Goal: Task Accomplishment & Management: Manage account settings

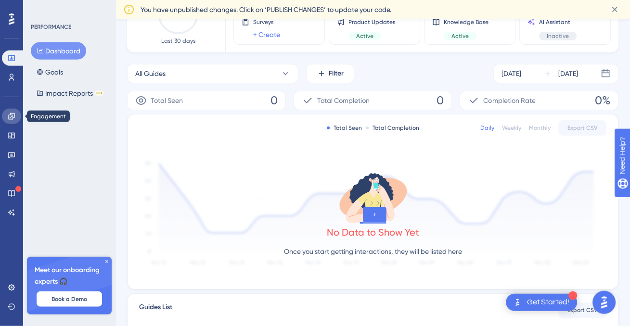
click at [13, 114] on icon at bounding box center [12, 117] width 8 height 8
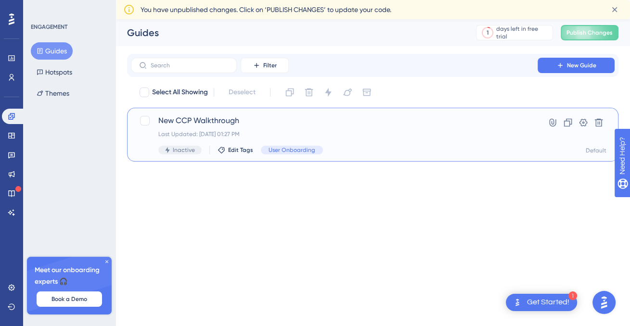
click at [462, 131] on div "Last Updated: Sep 22 2025, 01:27 PM" at bounding box center [334, 134] width 352 height 8
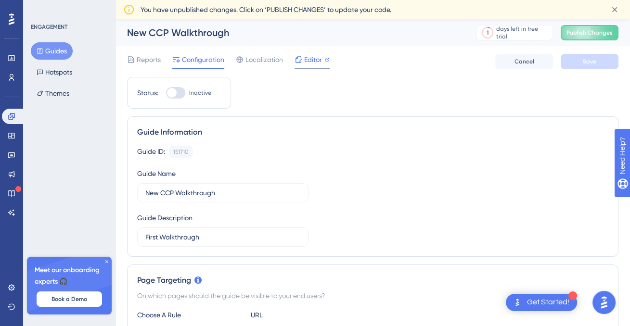
click at [305, 61] on div "✨ Save My Spot!✨" at bounding box center [316, 148] width 630 height 326
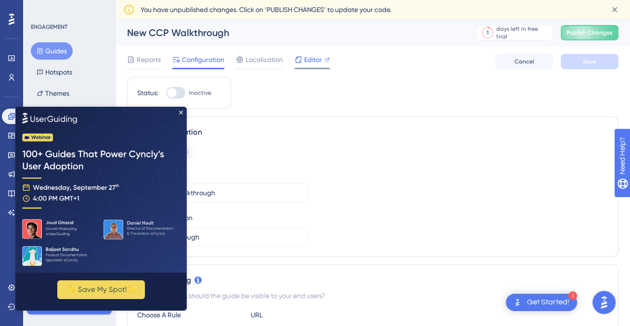
click at [305, 61] on span "Editor" at bounding box center [313, 60] width 18 height 12
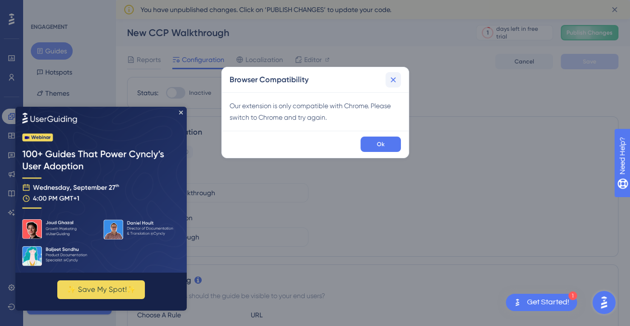
click at [393, 80] on icon at bounding box center [392, 79] width 5 height 5
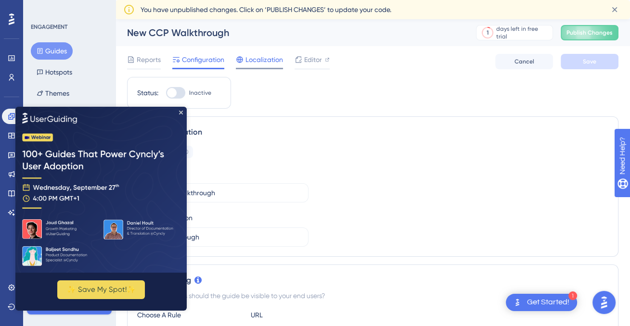
click at [269, 63] on span "Localization" at bounding box center [264, 60] width 38 height 12
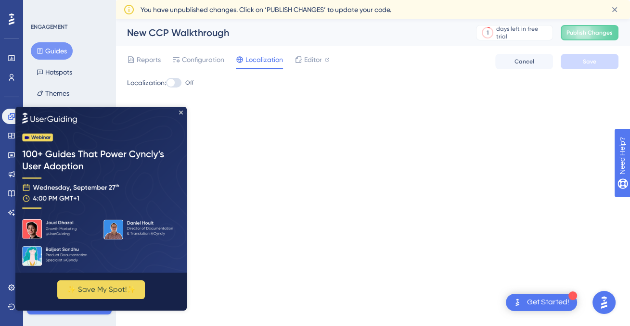
click at [178, 113] on img at bounding box center [100, 190] width 171 height 166
click at [181, 112] on icon "Close Preview" at bounding box center [181, 113] width 4 height 4
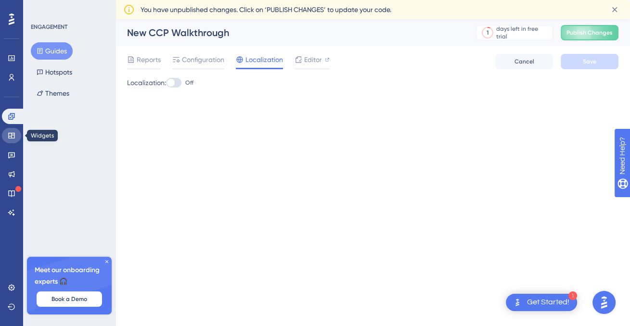
click at [7, 138] on link at bounding box center [11, 135] width 19 height 15
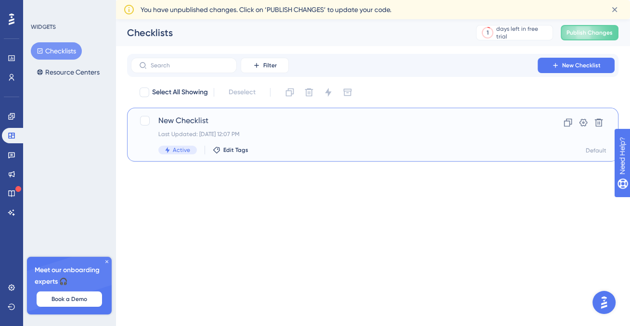
click at [280, 142] on div "New Checklist Last Updated: Sep 17 2025, 12:07 PM Active Edit Tags" at bounding box center [334, 134] width 352 height 39
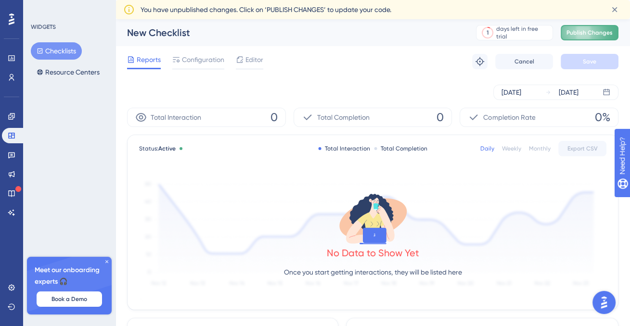
click at [573, 36] on span "Publish Changes" at bounding box center [590, 33] width 46 height 8
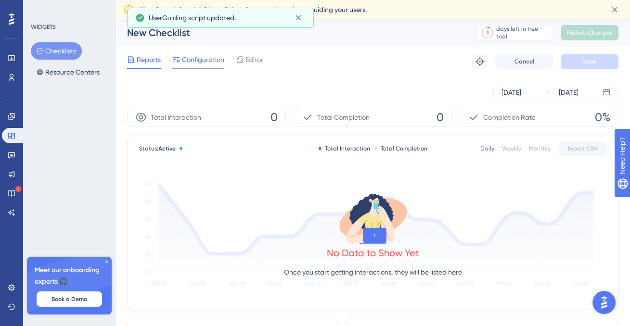
click at [203, 66] on div "Configuration" at bounding box center [198, 61] width 52 height 15
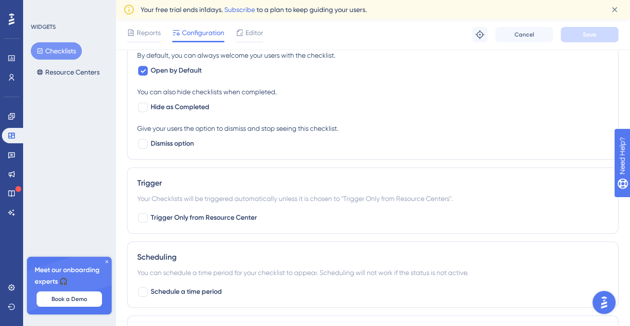
scroll to position [526, 0]
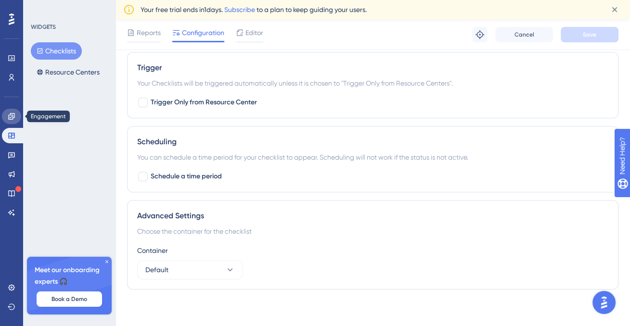
click at [14, 116] on icon at bounding box center [11, 116] width 6 height 6
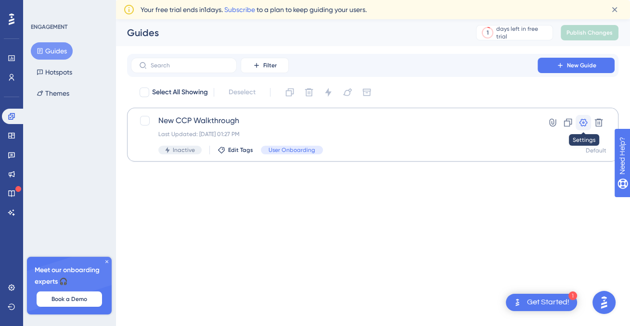
click at [586, 116] on button at bounding box center [583, 122] width 15 height 15
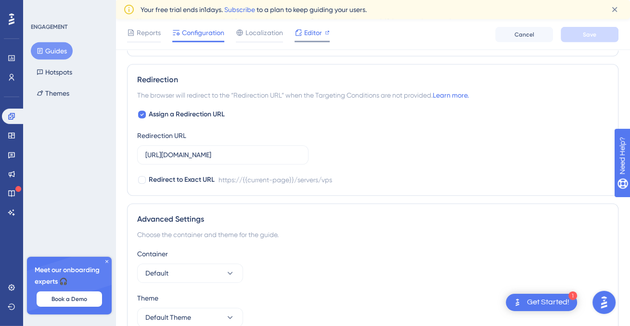
scroll to position [861, 0]
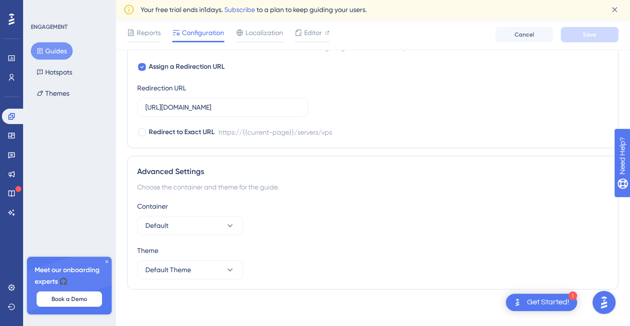
click at [530, 306] on div "Get Started!" at bounding box center [548, 302] width 42 height 11
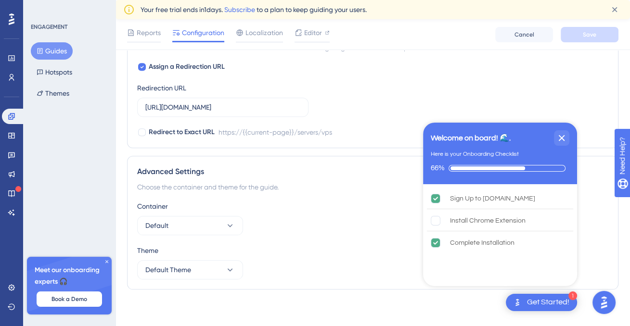
click at [613, 300] on button "Open AI Assistant Launcher" at bounding box center [604, 302] width 23 height 23
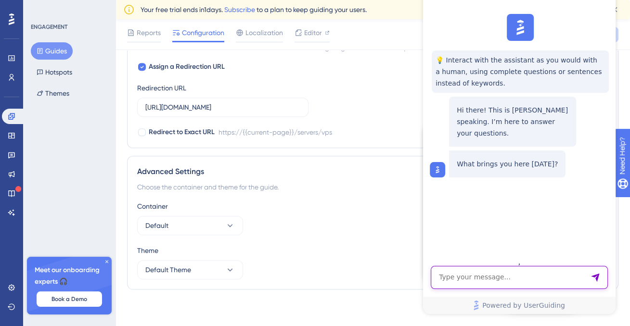
click at [486, 275] on textarea "AI Assistant Text Input" at bounding box center [519, 277] width 177 height 23
type textarea "segmentation"
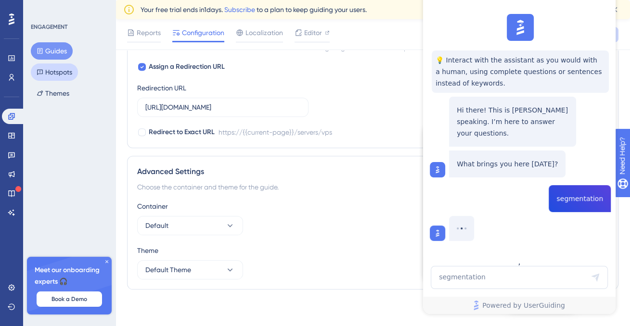
click at [47, 72] on button "Hotspots" at bounding box center [54, 72] width 47 height 17
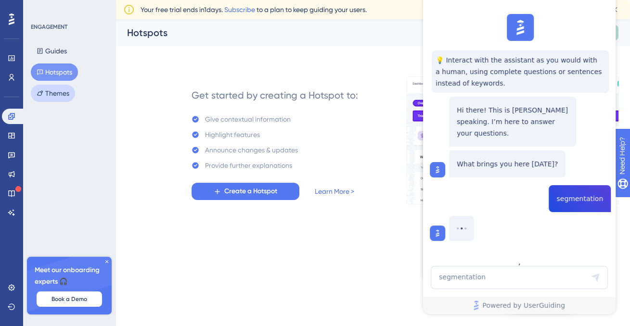
click at [54, 87] on button "Themes" at bounding box center [53, 93] width 44 height 17
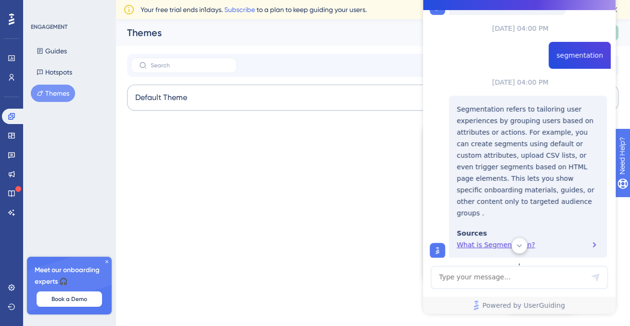
scroll to position [164, 0]
click at [477, 238] on div "What is Segmentation?" at bounding box center [528, 244] width 142 height 12
click at [12, 74] on icon at bounding box center [12, 78] width 8 height 8
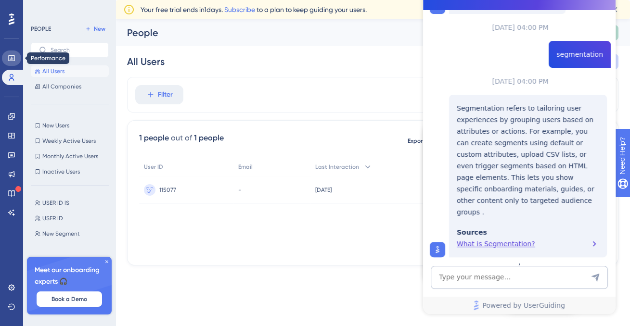
click at [15, 55] on icon at bounding box center [12, 58] width 8 height 8
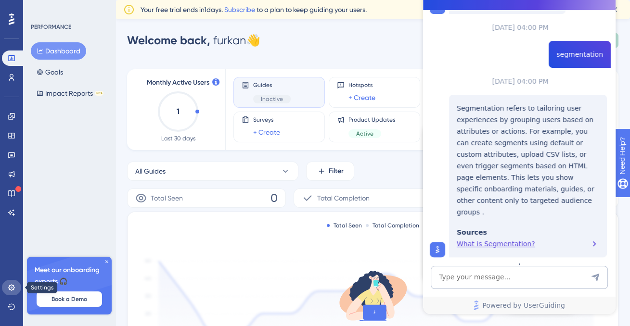
click at [11, 286] on icon at bounding box center [12, 288] width 8 height 8
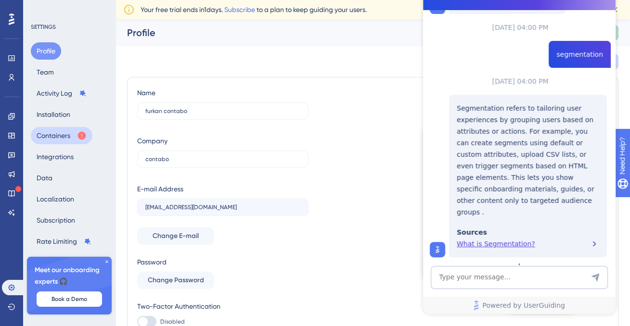
click at [68, 129] on button "Containers" at bounding box center [62, 135] width 62 height 17
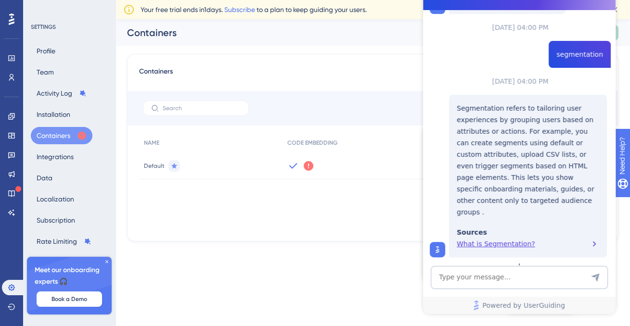
click at [160, 166] on span "Default" at bounding box center [154, 166] width 21 height 8
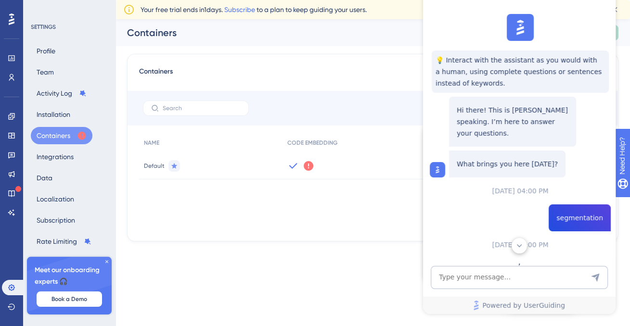
click at [594, 40] on div "💡 Interact with the assistant as you would with a human, using complete questio…" at bounding box center [518, 133] width 193 height 247
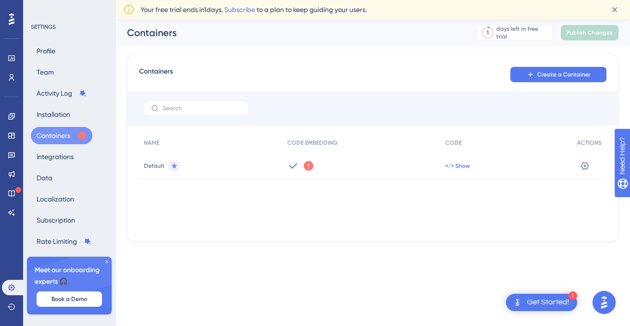
click at [459, 167] on span "</> Show" at bounding box center [457, 166] width 25 height 8
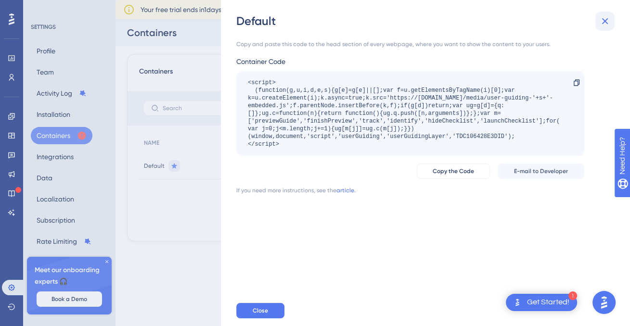
click at [600, 19] on icon at bounding box center [605, 21] width 12 height 12
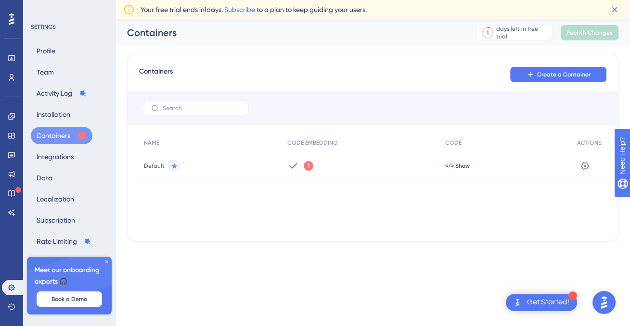
click at [310, 170] on icon at bounding box center [309, 166] width 10 height 10
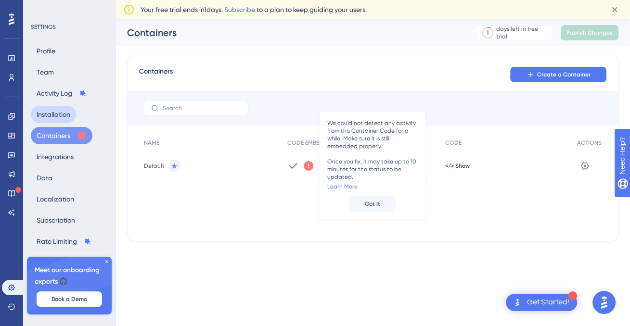
click at [58, 113] on button "Installation" at bounding box center [53, 114] width 45 height 17
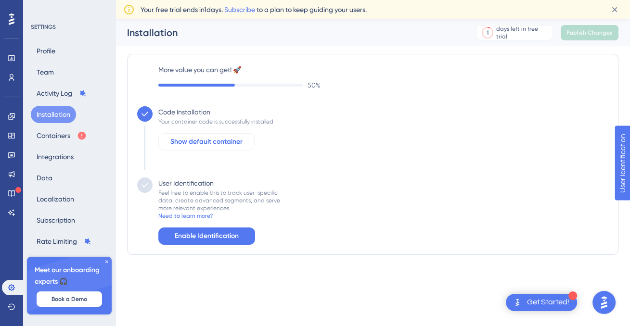
click at [227, 141] on span "Show default container" at bounding box center [206, 142] width 72 height 12
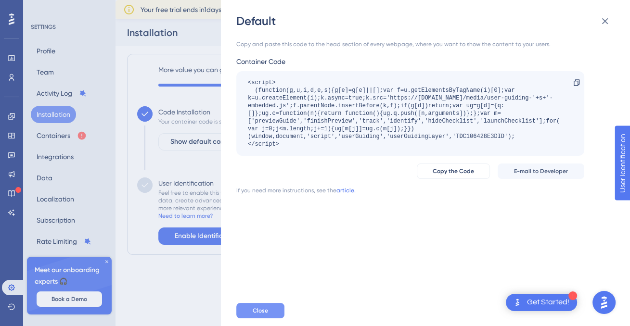
click at [250, 315] on button "Close" at bounding box center [260, 310] width 48 height 15
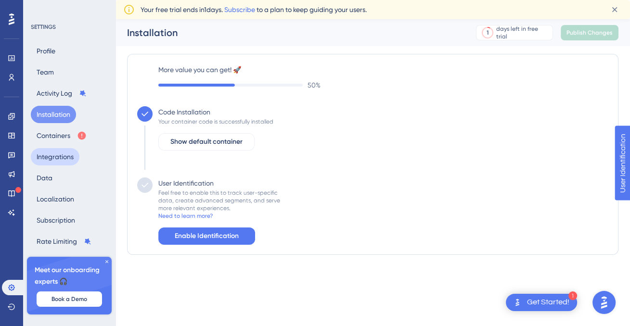
click at [68, 157] on button "Integrations" at bounding box center [55, 156] width 49 height 17
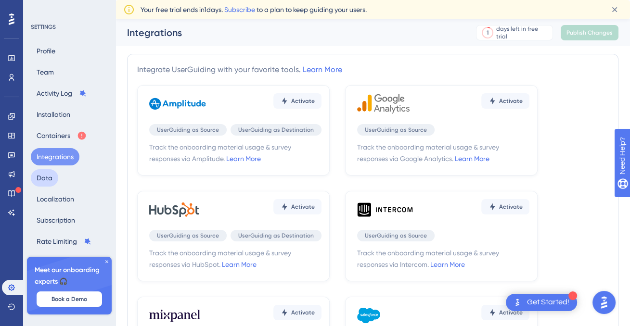
click at [52, 182] on button "Data" at bounding box center [44, 177] width 27 height 17
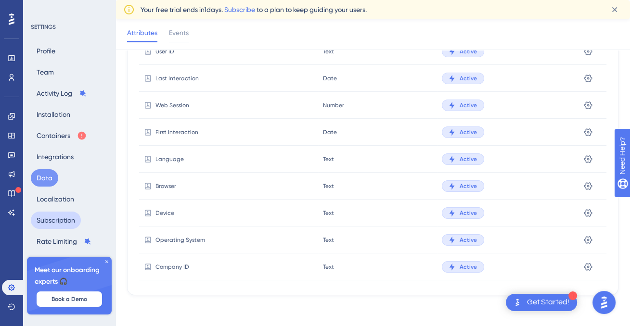
click at [57, 215] on button "Subscription" at bounding box center [56, 220] width 50 height 17
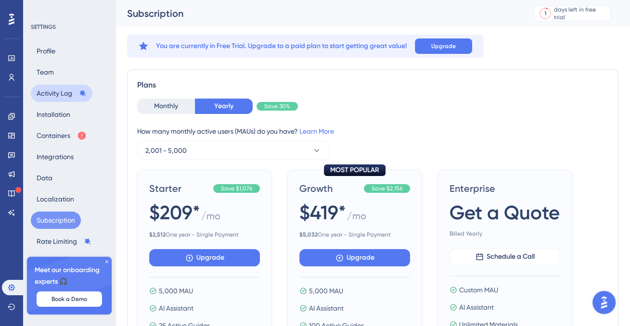
click at [62, 97] on button "Activity Log" at bounding box center [62, 93] width 62 height 17
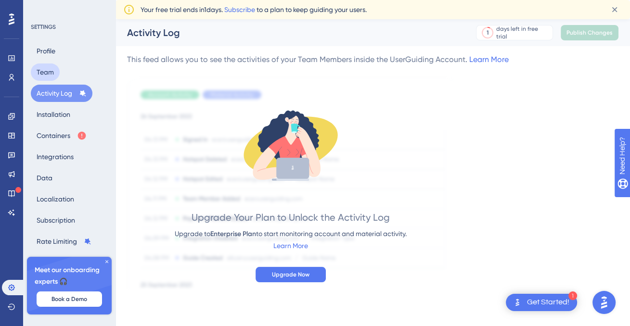
click at [55, 69] on button "Team" at bounding box center [45, 72] width 29 height 17
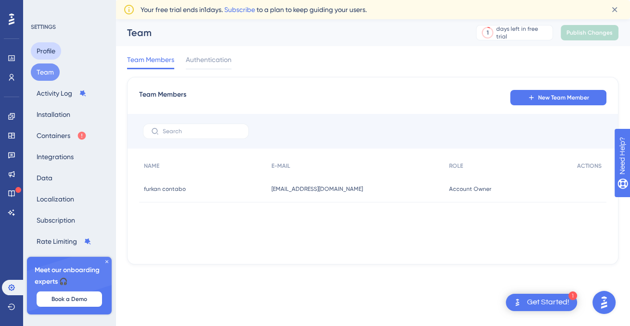
click at [45, 51] on button "Profile" at bounding box center [46, 50] width 30 height 17
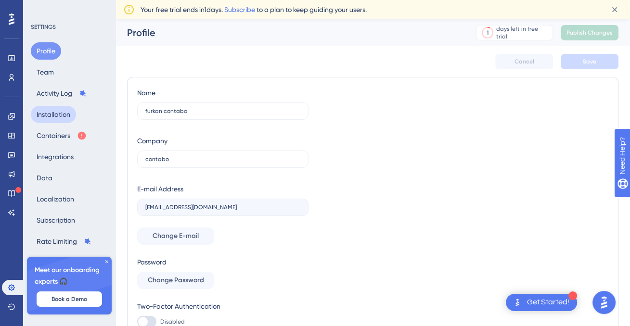
click at [66, 107] on button "Installation" at bounding box center [53, 114] width 45 height 17
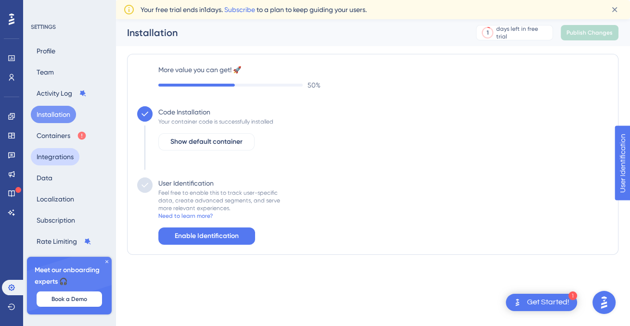
click at [52, 159] on button "Integrations" at bounding box center [55, 156] width 49 height 17
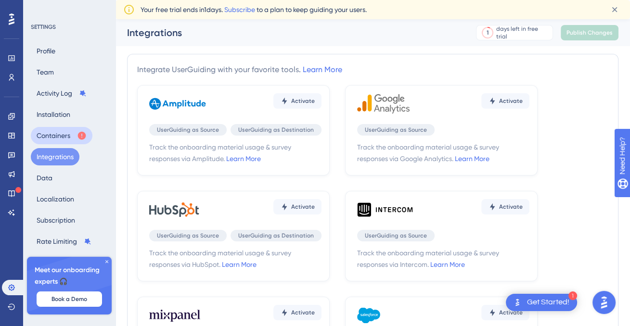
click at [45, 128] on button "Containers" at bounding box center [62, 135] width 62 height 17
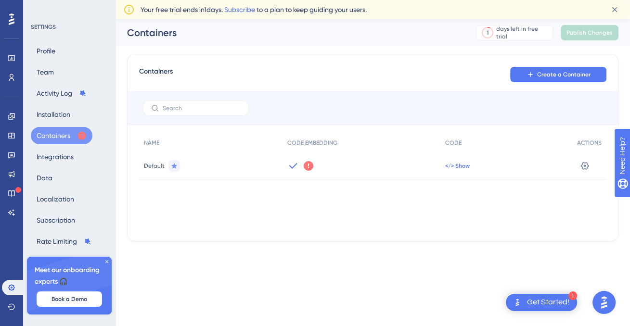
click at [463, 165] on span "</> Show" at bounding box center [457, 166] width 25 height 8
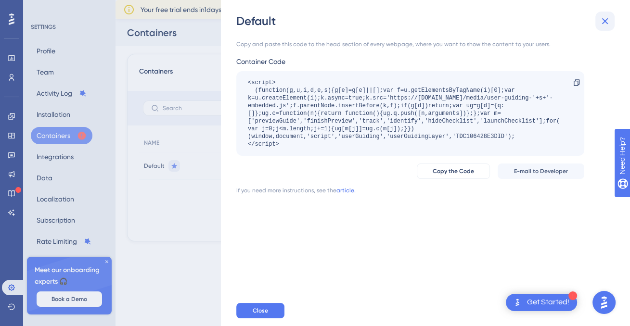
click at [607, 24] on icon at bounding box center [605, 21] width 12 height 12
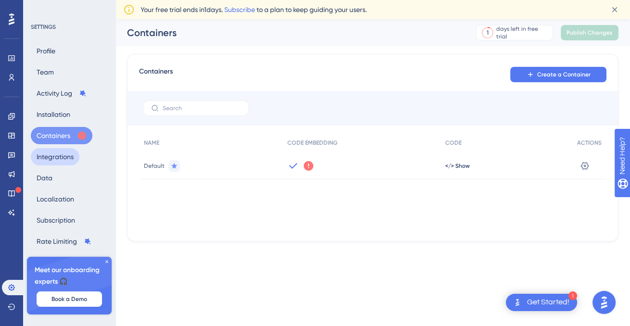
click at [49, 159] on button "Integrations" at bounding box center [55, 156] width 49 height 17
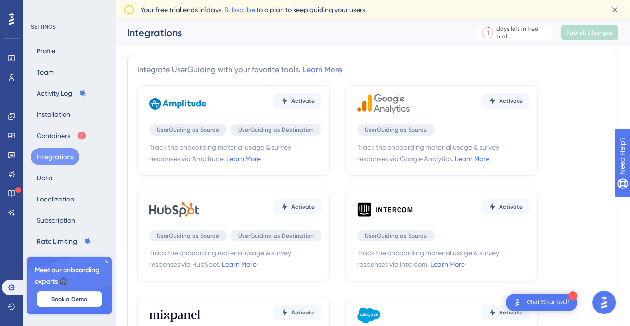
click at [532, 307] on div "Get Started!" at bounding box center [548, 302] width 42 height 11
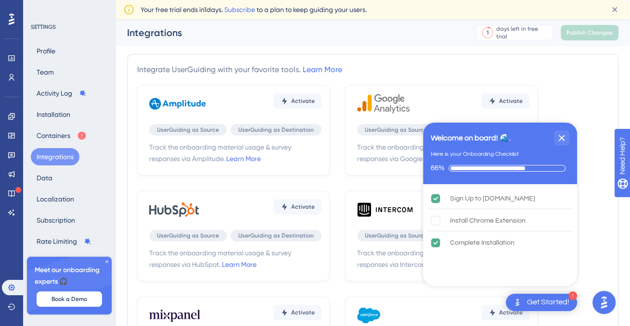
click at [597, 297] on button "Open AI Assistant Launcher" at bounding box center [604, 302] width 23 height 23
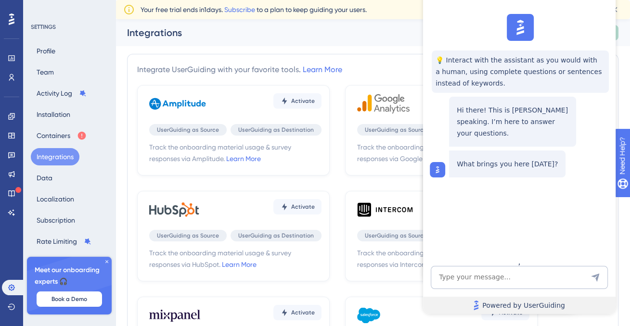
click at [599, 301] on link "Powered by UserGuiding" at bounding box center [519, 305] width 193 height 17
click at [40, 178] on button "Data" at bounding box center [44, 177] width 27 height 17
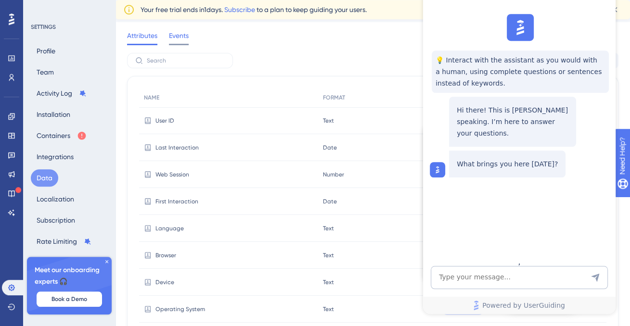
click at [176, 35] on span "Events" at bounding box center [179, 36] width 20 height 12
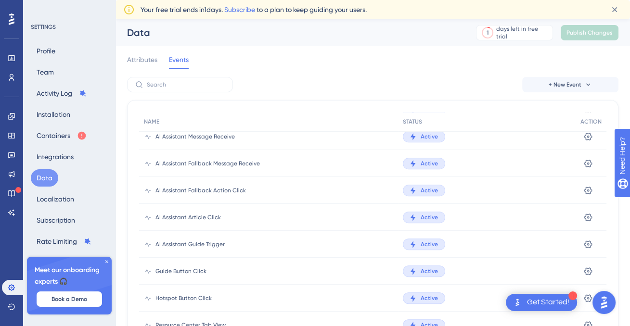
scroll to position [71, 0]
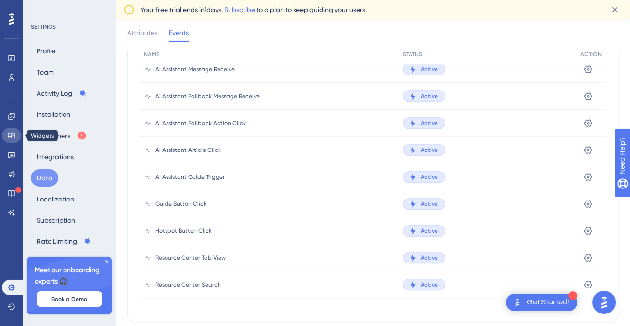
click at [7, 134] on link at bounding box center [11, 135] width 19 height 15
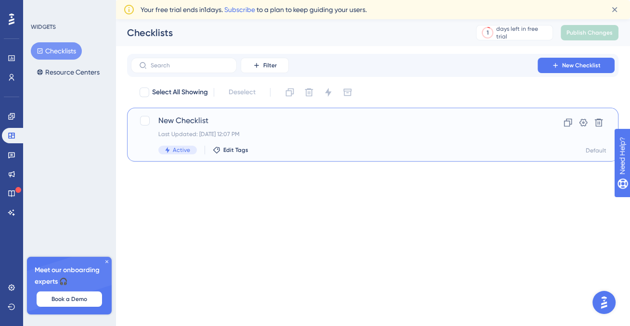
click at [203, 120] on span "New Checklist" at bounding box center [334, 121] width 352 height 12
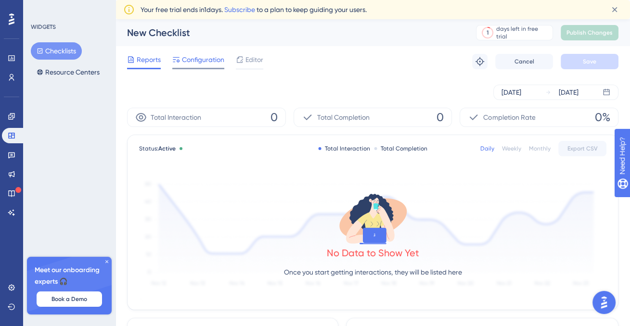
click at [203, 58] on span "Configuration" at bounding box center [203, 60] width 42 height 12
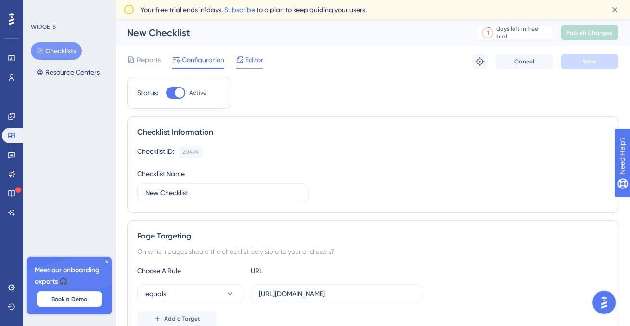
click at [249, 61] on span "Editor" at bounding box center [254, 60] width 18 height 12
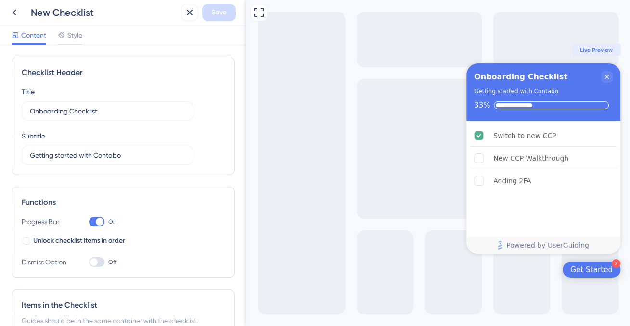
click at [72, 28] on div "Content Style" at bounding box center [123, 36] width 246 height 20
click at [69, 32] on span "Style" at bounding box center [74, 35] width 15 height 12
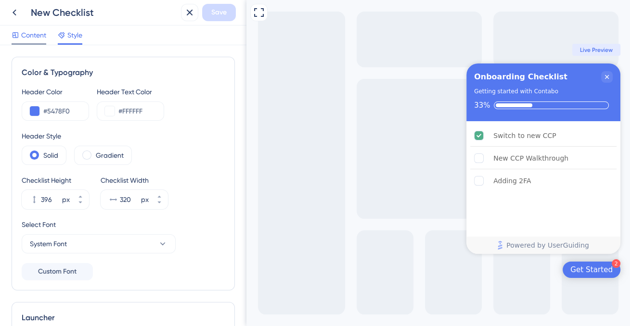
click at [35, 32] on span "Content" at bounding box center [33, 35] width 25 height 12
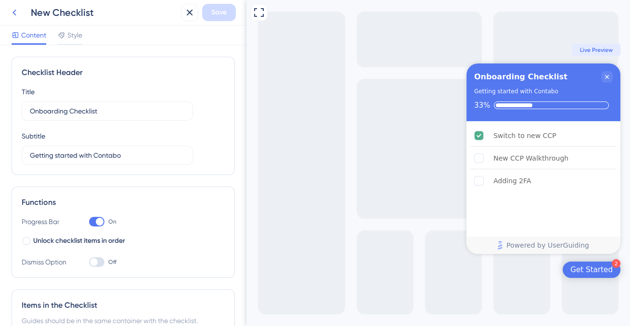
click at [12, 10] on icon at bounding box center [15, 13] width 12 height 12
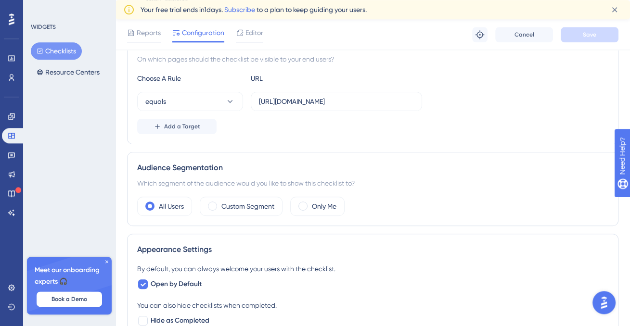
scroll to position [193, 0]
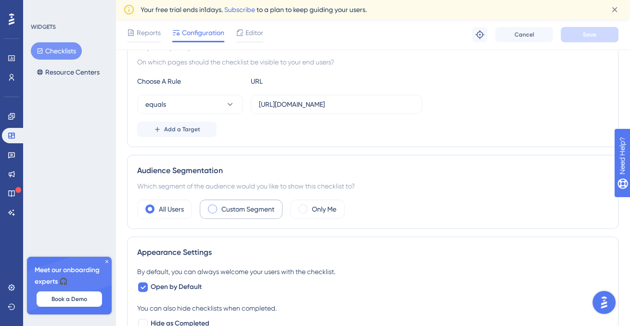
click at [255, 211] on label "Custom Segment" at bounding box center [247, 210] width 53 height 12
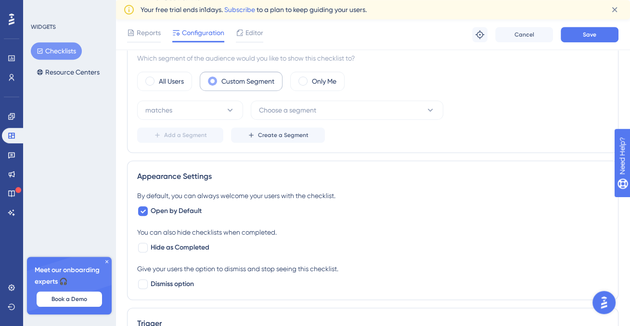
scroll to position [323, 0]
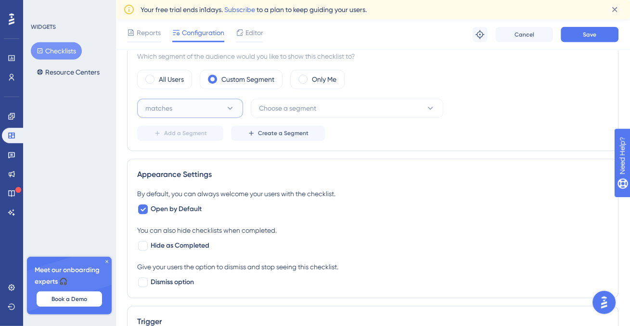
click at [211, 104] on button "matches" at bounding box center [190, 108] width 106 height 19
click at [278, 108] on span "Choose a segment" at bounding box center [287, 109] width 57 height 12
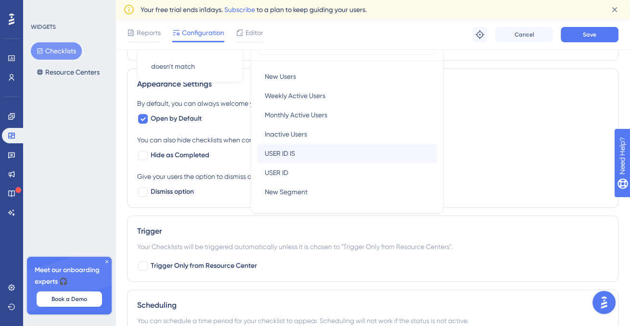
scroll to position [414, 0]
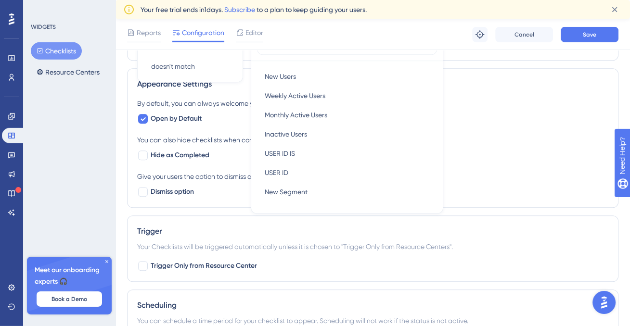
click at [237, 218] on div "Trigger Your Checklists will be triggered automatically unless it is chosen to …" at bounding box center [372, 249] width 491 height 66
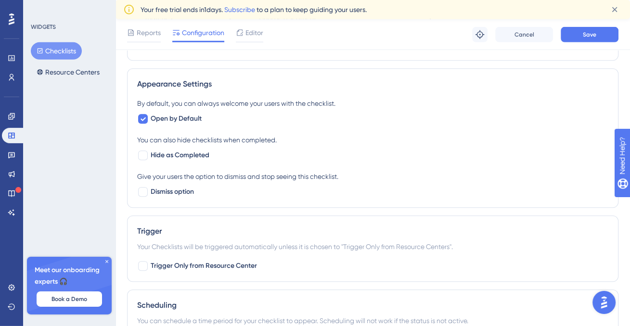
scroll to position [578, 0]
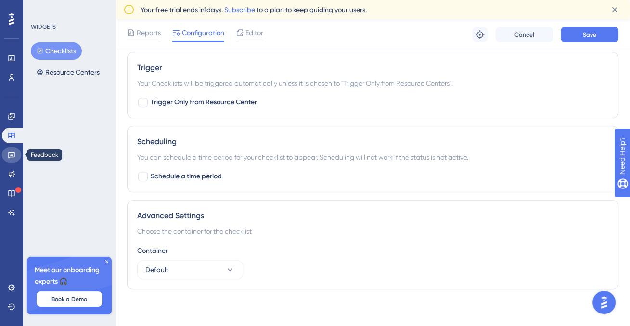
click at [10, 157] on icon at bounding box center [12, 155] width 8 height 8
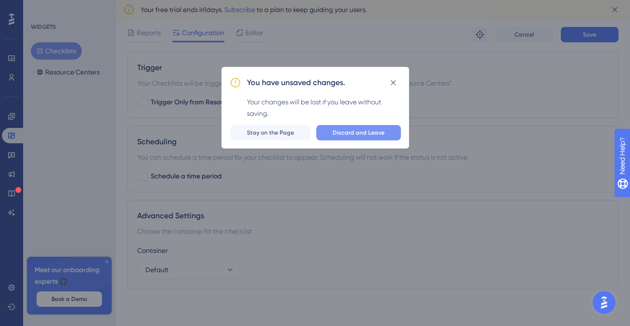
click at [329, 130] on button "Discard and Leave" at bounding box center [358, 132] width 85 height 15
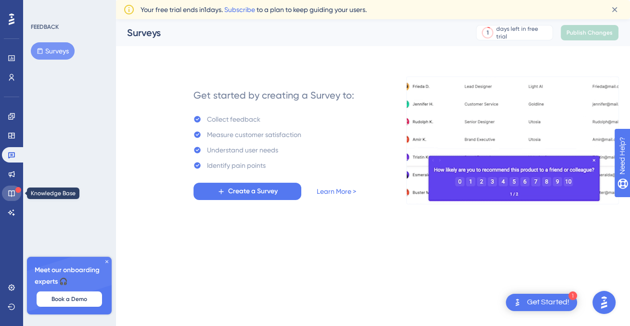
click at [4, 197] on link at bounding box center [11, 193] width 19 height 15
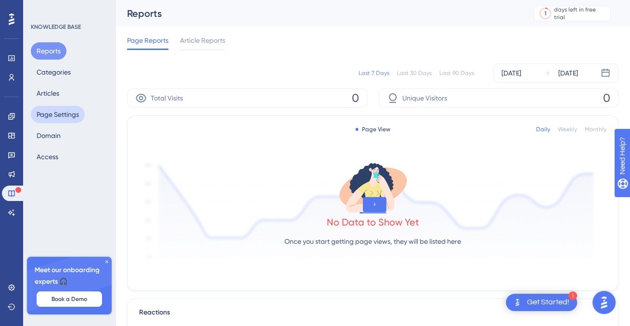
click at [70, 120] on button "Page Settings" at bounding box center [58, 114] width 54 height 17
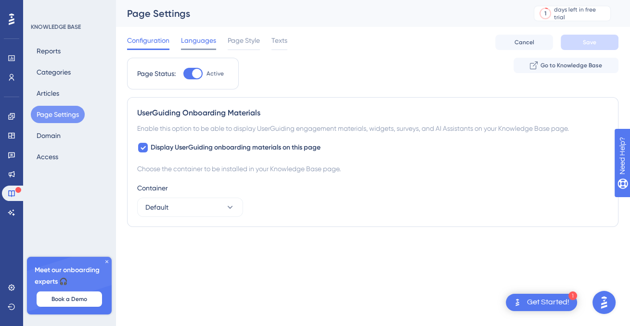
click at [201, 39] on span "Languages" at bounding box center [198, 41] width 35 height 12
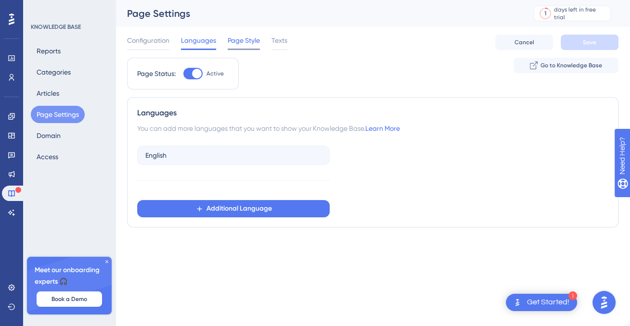
click at [242, 40] on span "Page Style" at bounding box center [244, 41] width 32 height 12
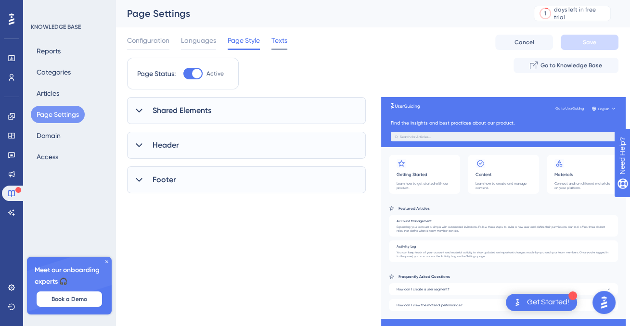
click at [280, 41] on span "Texts" at bounding box center [279, 41] width 16 height 12
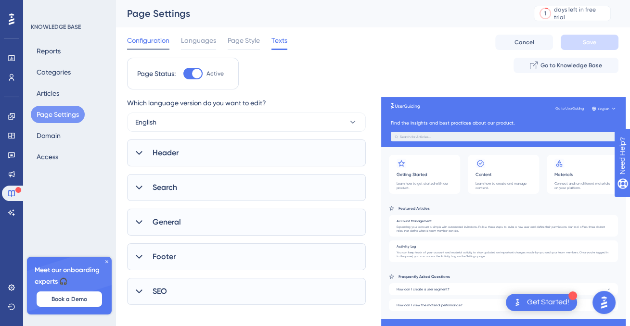
click at [147, 39] on span "Configuration" at bounding box center [148, 41] width 42 height 12
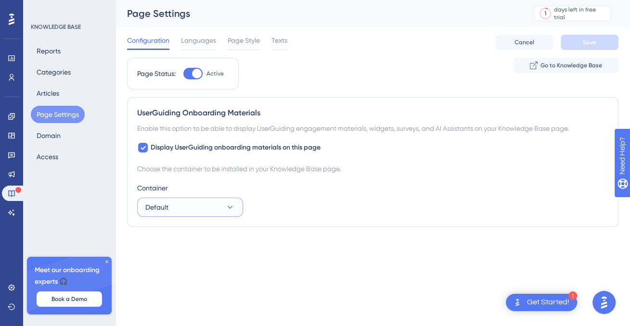
click at [184, 206] on button "Default" at bounding box center [190, 207] width 106 height 19
click at [15, 177] on icon at bounding box center [12, 174] width 8 height 8
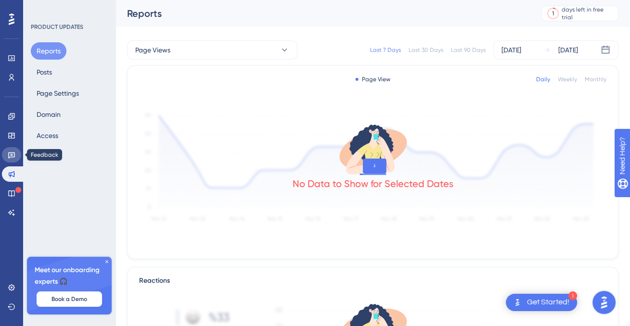
click at [11, 152] on icon at bounding box center [12, 155] width 8 height 8
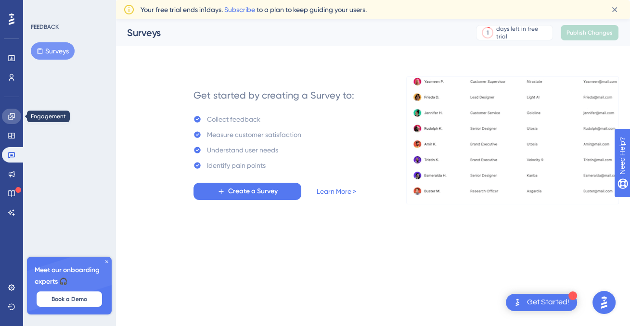
click at [8, 122] on link at bounding box center [11, 116] width 19 height 15
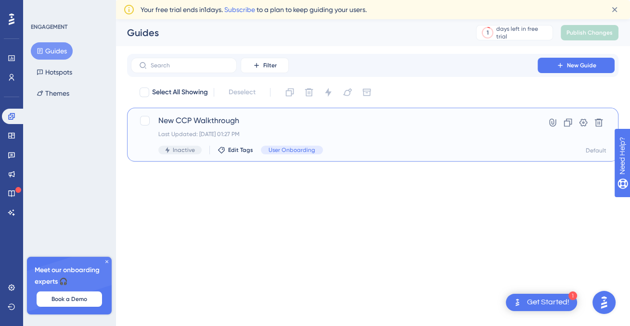
click at [326, 136] on div "Last Updated: Sep 22 2025, 01:27 PM" at bounding box center [334, 134] width 352 height 8
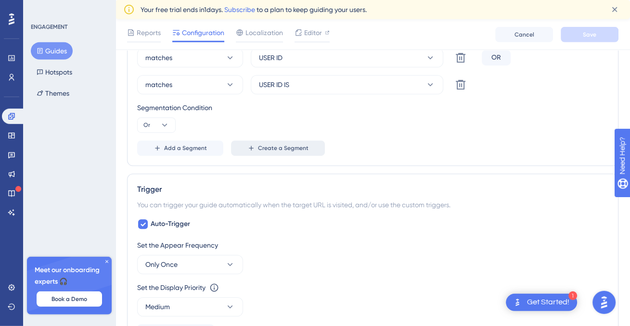
scroll to position [445, 0]
click at [286, 149] on span "Create a Segment" at bounding box center [283, 149] width 51 height 8
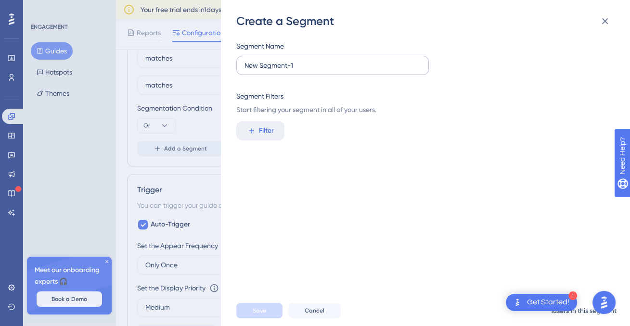
click at [321, 58] on label "New Segment-1" at bounding box center [332, 65] width 193 height 19
click at [321, 60] on input "New Segment-1" at bounding box center [333, 65] width 176 height 11
click at [606, 23] on icon at bounding box center [605, 21] width 6 height 6
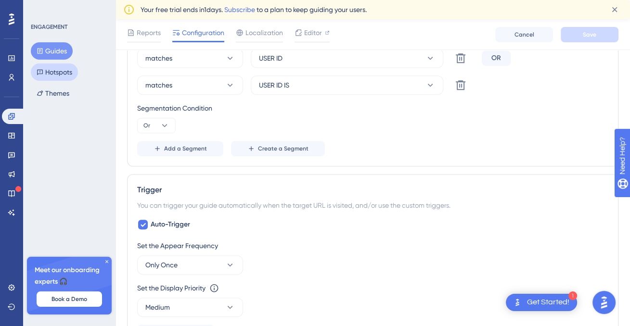
click at [54, 68] on button "Hotspots" at bounding box center [54, 72] width 47 height 17
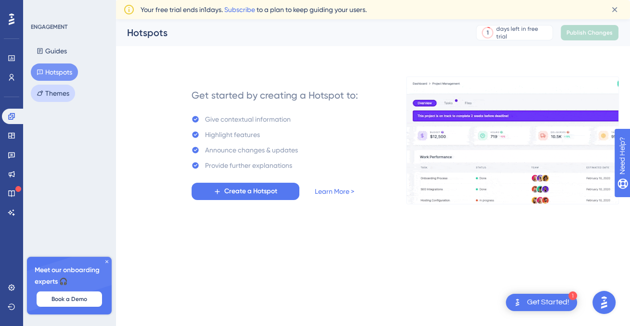
click at [63, 88] on button "Themes" at bounding box center [53, 93] width 44 height 17
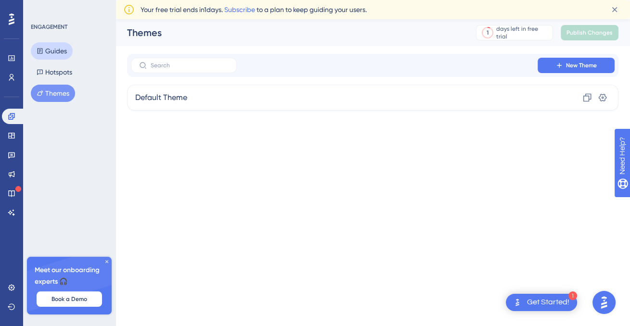
click at [63, 57] on button "Guides" at bounding box center [52, 50] width 42 height 17
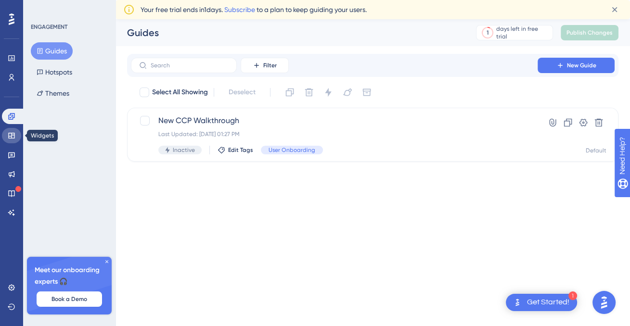
click at [13, 134] on icon at bounding box center [12, 136] width 8 height 8
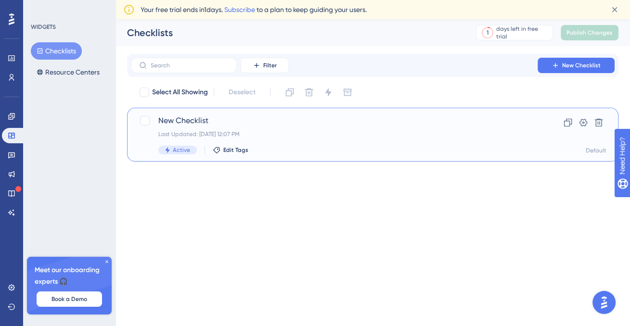
click at [264, 127] on div "New Checklist Last Updated: Sep 17 2025, 12:07 PM Active Edit Tags" at bounding box center [334, 134] width 352 height 39
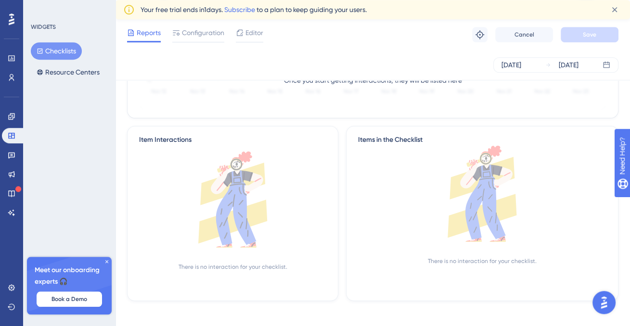
scroll to position [194, 0]
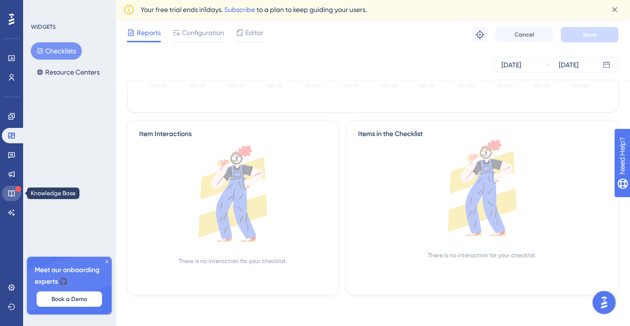
click at [14, 188] on link at bounding box center [11, 193] width 19 height 15
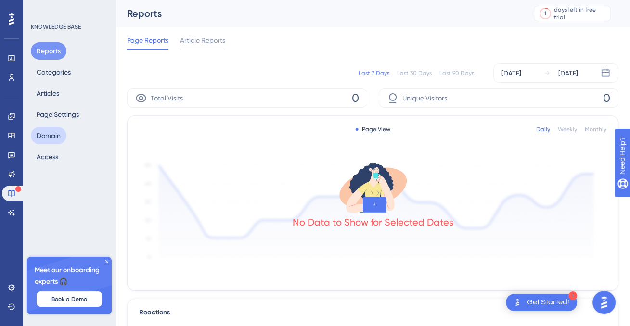
click at [53, 130] on button "Domain" at bounding box center [49, 135] width 36 height 17
